Goal: Task Accomplishment & Management: Manage account settings

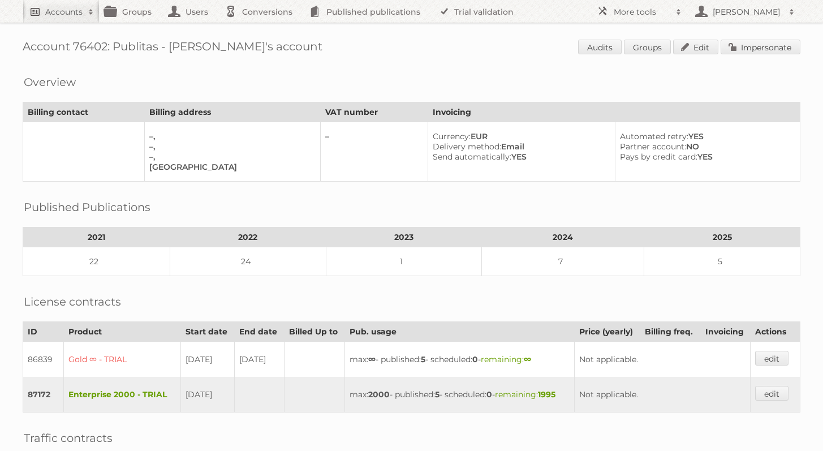
click at [54, 17] on link "Accounts" at bounding box center [61, 11] width 77 height 23
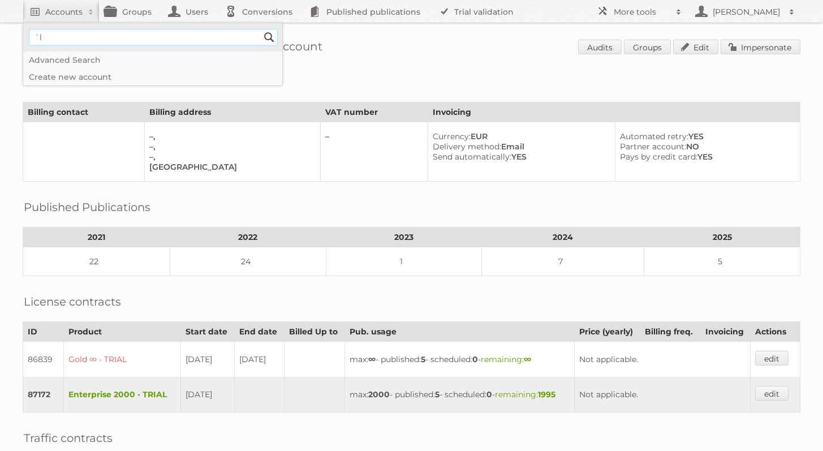
type input"] "`"
type input"] "alimerka"
click at [261, 29] on input "Search" at bounding box center [269, 37] width 17 height 17
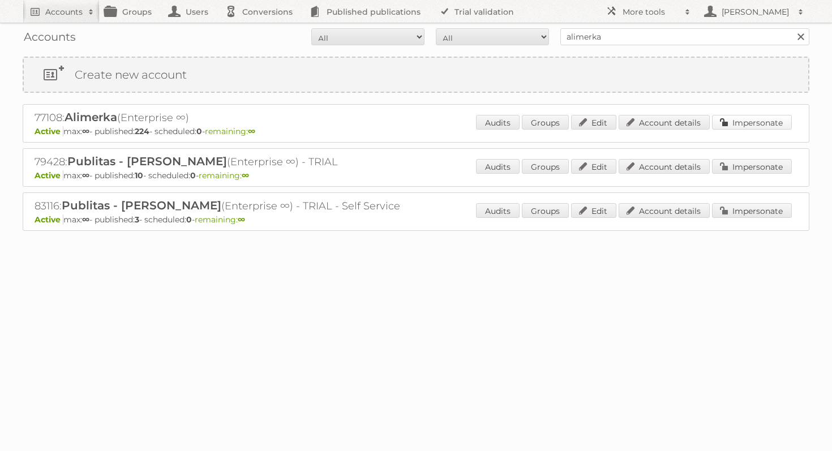
click at [779, 121] on link "Impersonate" at bounding box center [752, 122] width 80 height 15
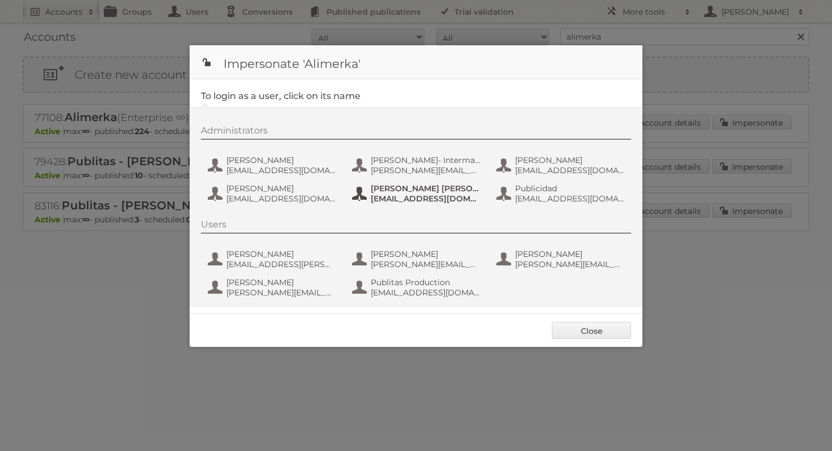
click at [427, 201] on span "[EMAIL_ADDRESS][DOMAIN_NAME]" at bounding box center [426, 199] width 110 height 10
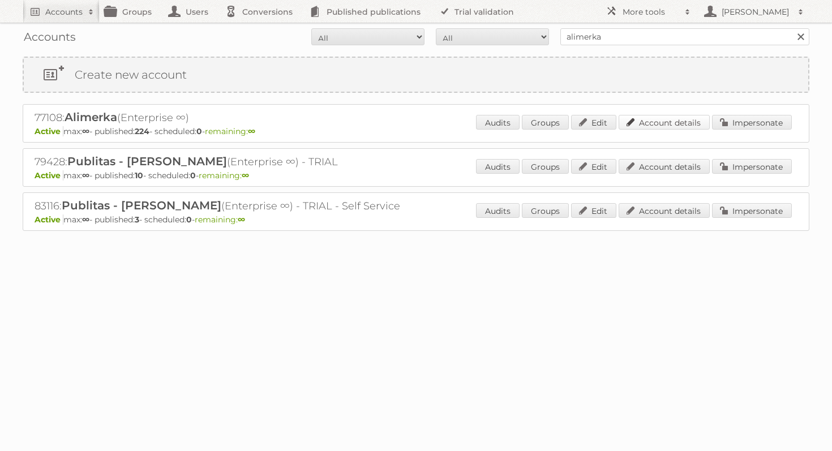
click at [638, 129] on link "Account details" at bounding box center [663, 122] width 91 height 15
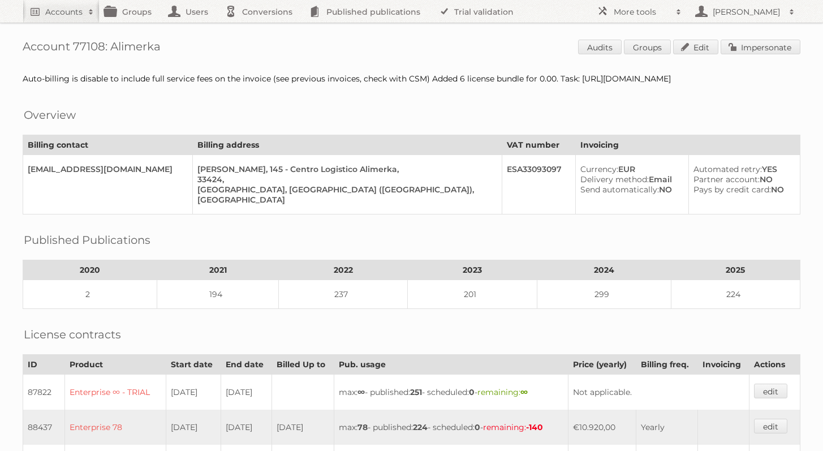
scroll to position [196, 0]
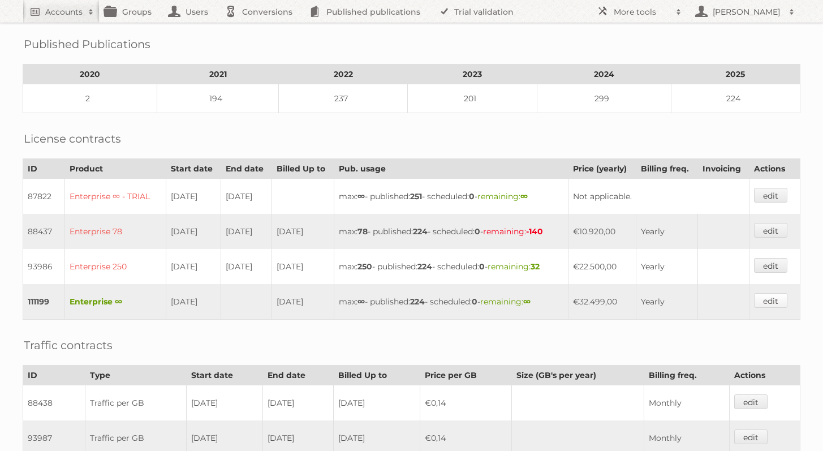
click at [769, 304] on link "edit" at bounding box center [770, 300] width 33 height 15
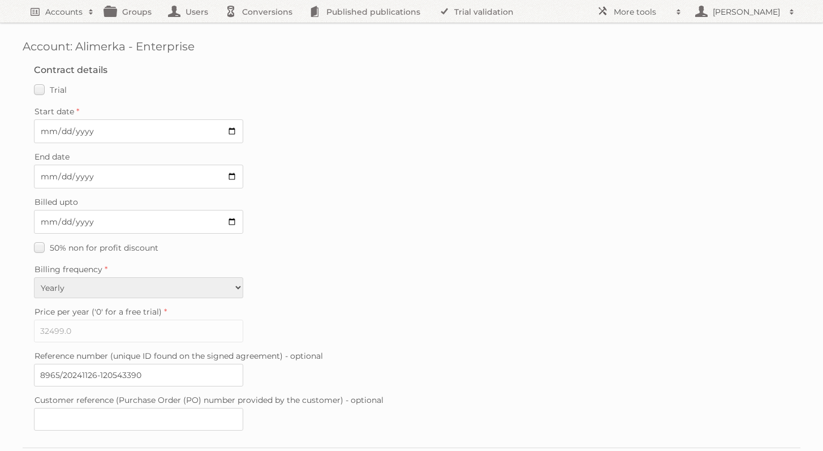
scroll to position [240, 0]
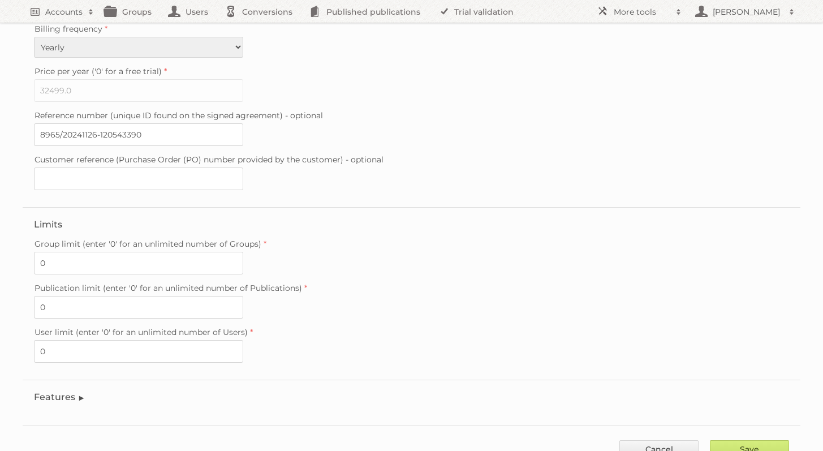
click at [83, 392] on legend "Features" at bounding box center [59, 397] width 51 height 11
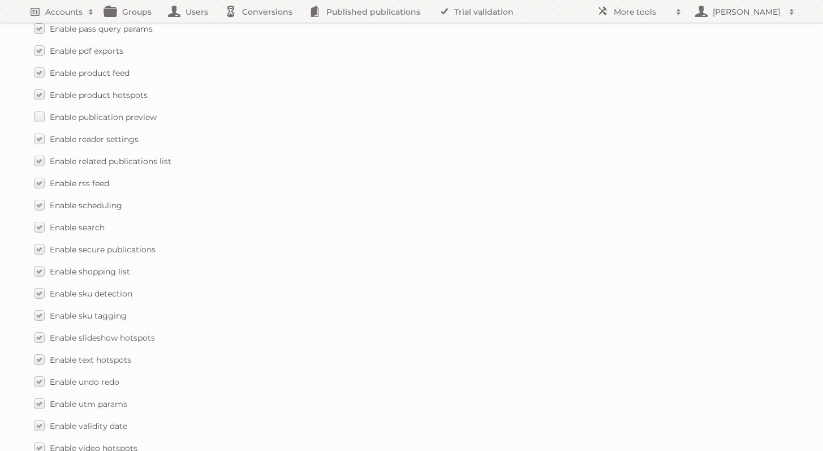
scroll to position [1618, 0]
